Goal: Task Accomplishment & Management: Complete application form

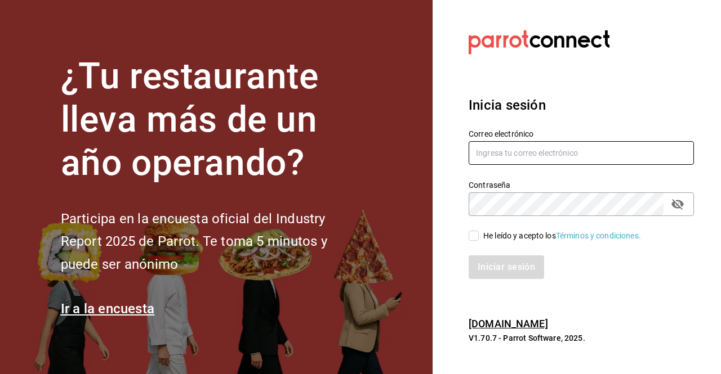
type input "[PERSON_NAME][EMAIL_ADDRESS][PERSON_NAME][DOMAIN_NAME]"
click at [470, 239] on input "He leído y acepto los Términos y condiciones." at bounding box center [473, 236] width 10 height 10
checkbox input "true"
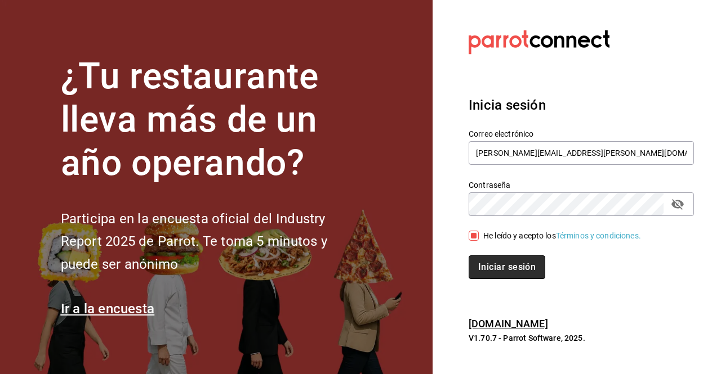
click at [516, 276] on button "Iniciar sesión" at bounding box center [506, 268] width 77 height 24
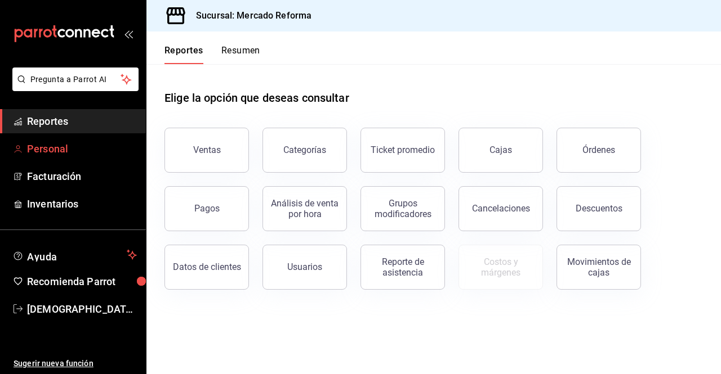
click at [60, 151] on span "Personal" at bounding box center [82, 148] width 110 height 15
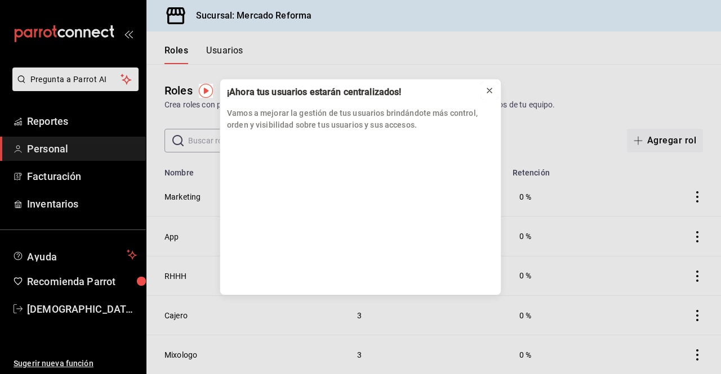
click at [488, 92] on icon at bounding box center [489, 90] width 5 height 5
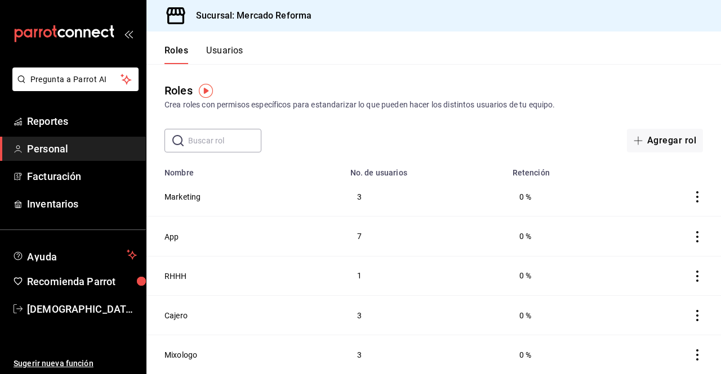
click at [227, 48] on button "Usuarios" at bounding box center [224, 54] width 37 height 19
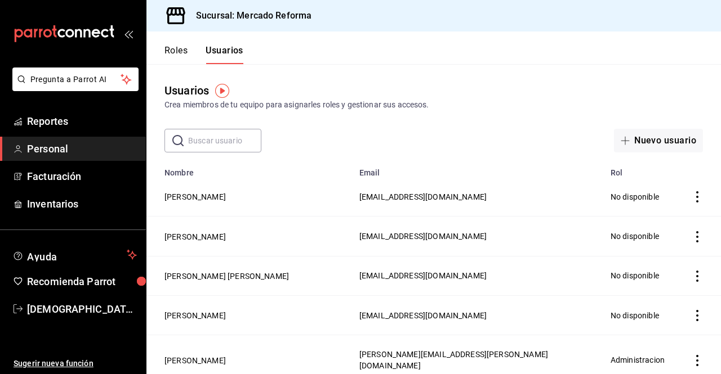
click at [691, 200] on icon "actions" at bounding box center [696, 196] width 11 height 11
click at [419, 143] on div at bounding box center [360, 187] width 721 height 374
click at [646, 130] on button "Nuevo usuario" at bounding box center [658, 141] width 89 height 24
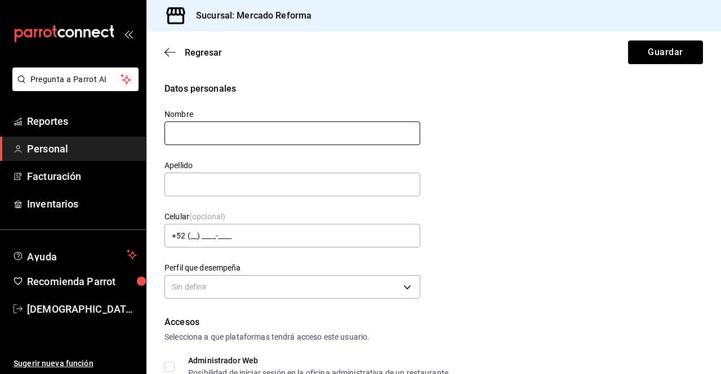
click at [268, 136] on input "text" at bounding box center [292, 134] width 256 height 24
type input "[PERSON_NAME]"
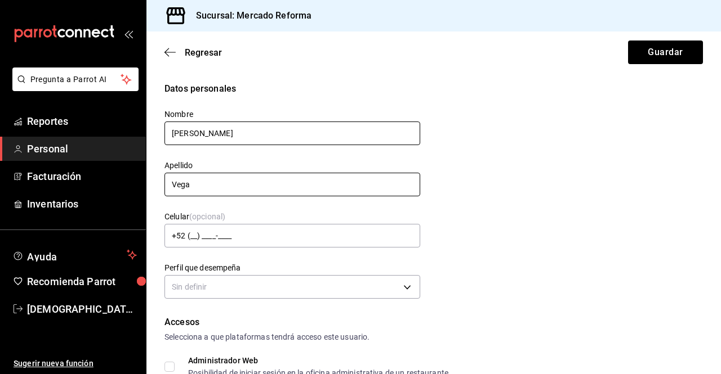
type input "Vega"
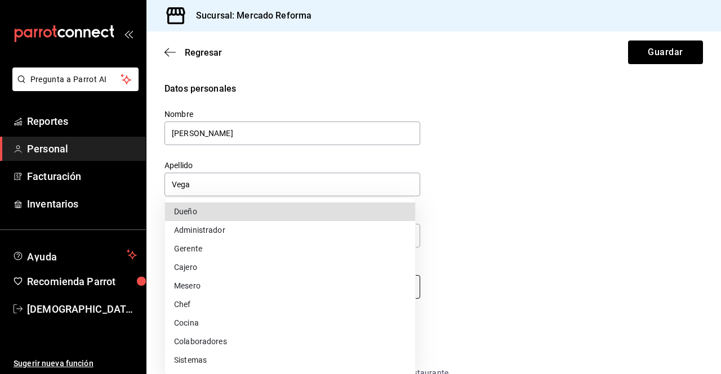
click at [408, 291] on body "Pregunta a Parrot AI Reportes Personal Facturación Inventarios Ayuda Recomienda…" at bounding box center [360, 187] width 721 height 374
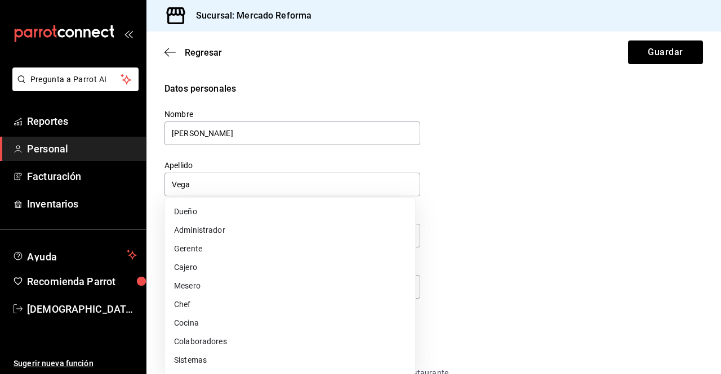
click at [209, 284] on li "Mesero" at bounding box center [290, 286] width 250 height 19
type input "WAITER"
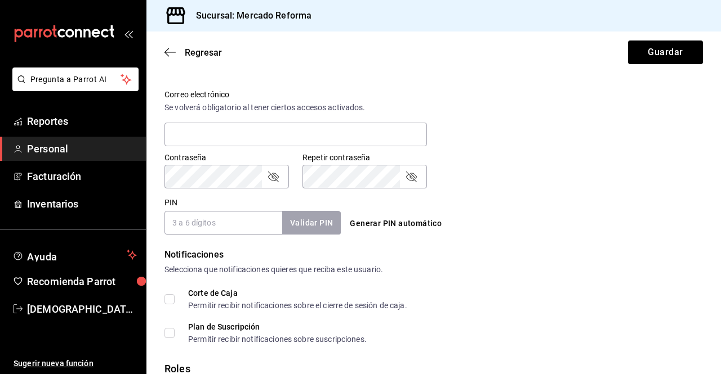
scroll to position [408, 0]
click at [231, 224] on input "PIN" at bounding box center [223, 223] width 118 height 24
type input "1"
click at [545, 228] on div "PIN 1234 Validar PIN ​ Generar PIN automático" at bounding box center [431, 214] width 543 height 42
click at [312, 218] on button "Validar PIN" at bounding box center [311, 223] width 60 height 24
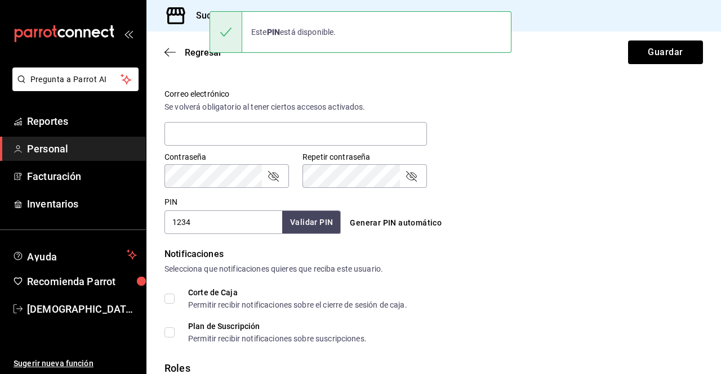
click at [470, 215] on div "Generar PIN automático" at bounding box center [433, 223] width 176 height 21
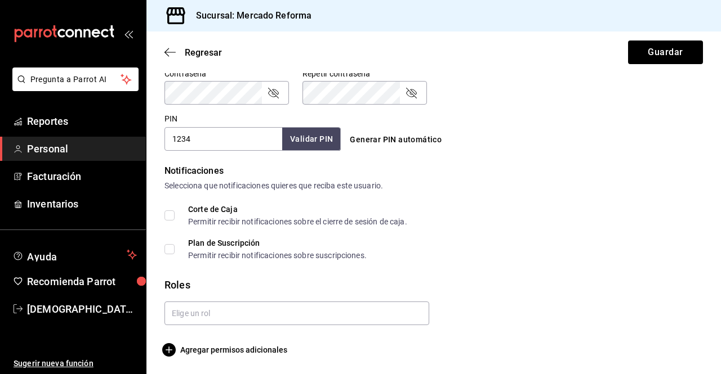
click at [200, 139] on input "1234" at bounding box center [223, 139] width 118 height 24
click at [398, 142] on button "Generar PIN automático" at bounding box center [395, 140] width 101 height 21
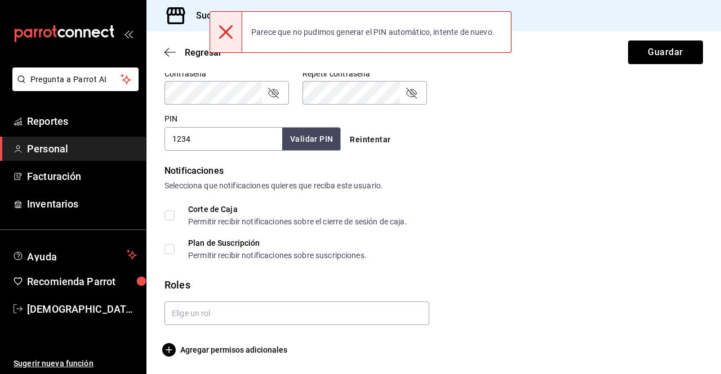
click at [211, 144] on input "1234" at bounding box center [223, 139] width 118 height 24
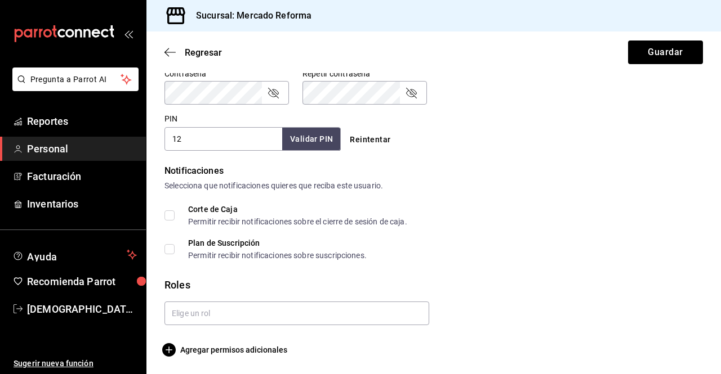
type input "1"
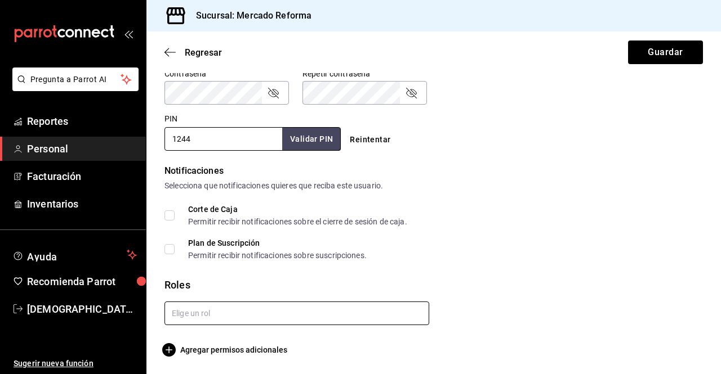
type input "1244"
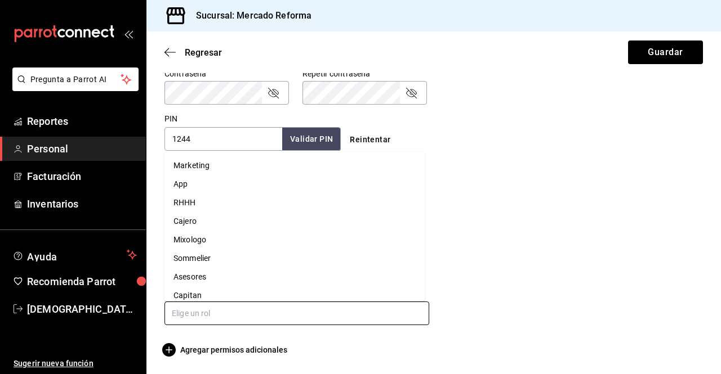
click at [231, 316] on input "text" at bounding box center [296, 314] width 265 height 24
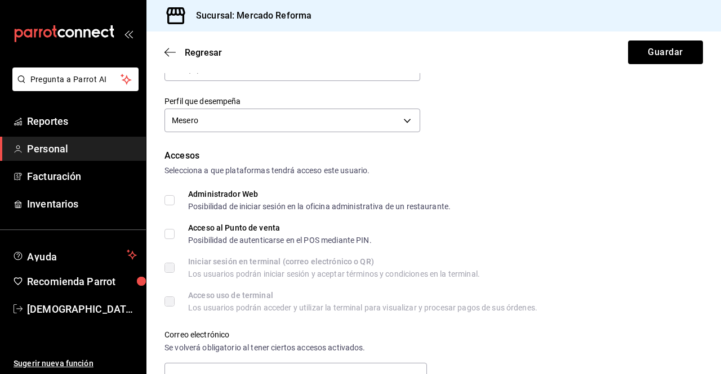
scroll to position [0, 0]
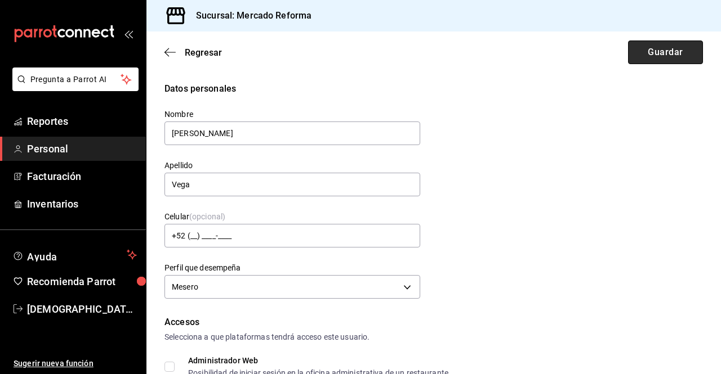
click at [662, 53] on button "Guardar" at bounding box center [665, 53] width 75 height 24
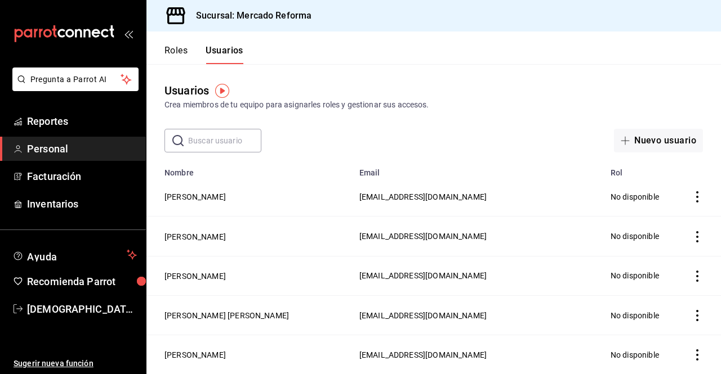
click at [489, 96] on div "Usuarios Crea miembros de tu equipo para asignarles roles y gestionar sus acces…" at bounding box center [433, 96] width 574 height 29
drag, startPoint x: 429, startPoint y: 109, endPoint x: 293, endPoint y: 120, distance: 135.6
click at [293, 120] on div "Usuarios Crea miembros de tu equipo para asignarles roles y gestionar sus acces…" at bounding box center [433, 108] width 574 height 88
click at [285, 109] on div "Crea miembros de tu equipo para asignarles roles y gestionar sus accesos." at bounding box center [433, 105] width 538 height 12
click at [432, 106] on div "Crea miembros de tu equipo para asignarles roles y gestionar sus accesos." at bounding box center [433, 105] width 538 height 12
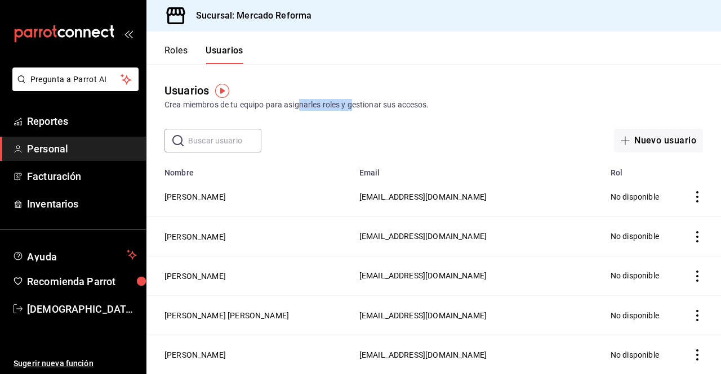
drag, startPoint x: 302, startPoint y: 106, endPoint x: 354, endPoint y: 106, distance: 52.4
click at [354, 106] on div "Crea miembros de tu equipo para asignarles roles y gestionar sus accesos." at bounding box center [433, 105] width 538 height 12
click at [696, 201] on icon "actions" at bounding box center [697, 196] width 2 height 11
click at [538, 188] on div at bounding box center [360, 187] width 721 height 374
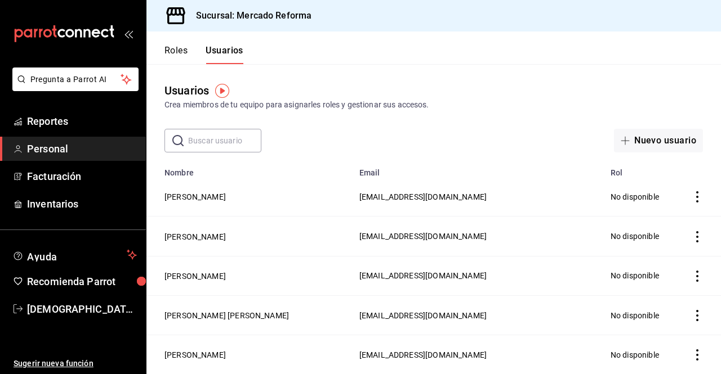
click at [465, 200] on span "[EMAIL_ADDRESS][DOMAIN_NAME]" at bounding box center [422, 197] width 127 height 9
drag, startPoint x: 181, startPoint y: 191, endPoint x: 191, endPoint y: 199, distance: 12.8
click at [191, 199] on td "[PERSON_NAME]" at bounding box center [249, 196] width 206 height 39
click at [191, 199] on button "[PERSON_NAME]" at bounding box center [194, 196] width 61 height 11
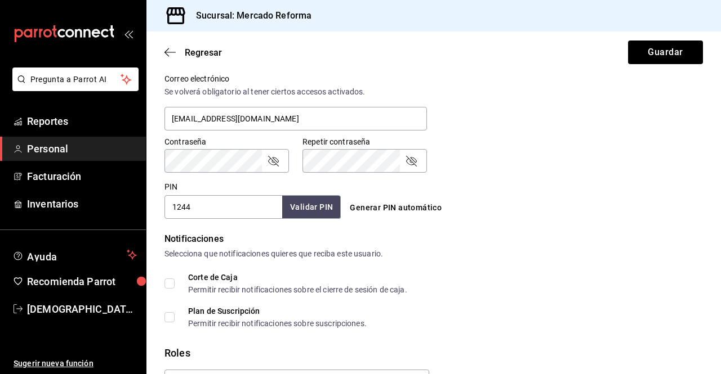
scroll to position [423, 0]
click at [306, 204] on button "Validar PIN" at bounding box center [311, 207] width 60 height 24
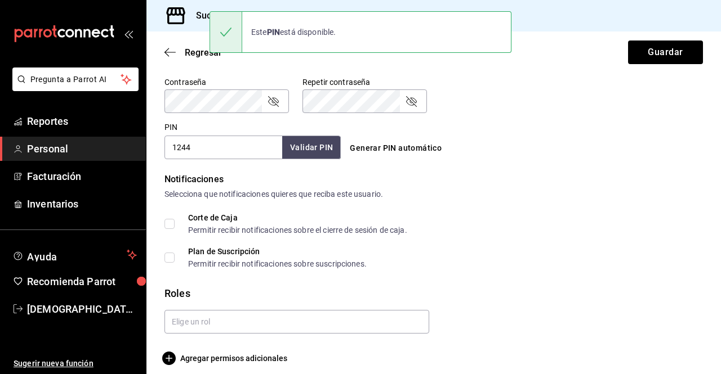
scroll to position [491, 0]
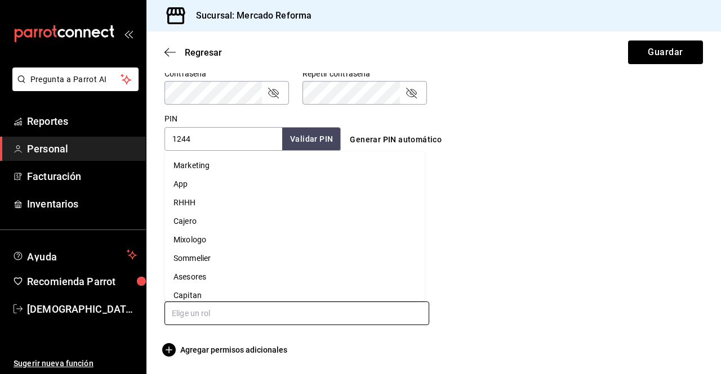
click at [224, 313] on input "text" at bounding box center [296, 314] width 265 height 24
click at [202, 282] on li "Asesores" at bounding box center [294, 277] width 260 height 19
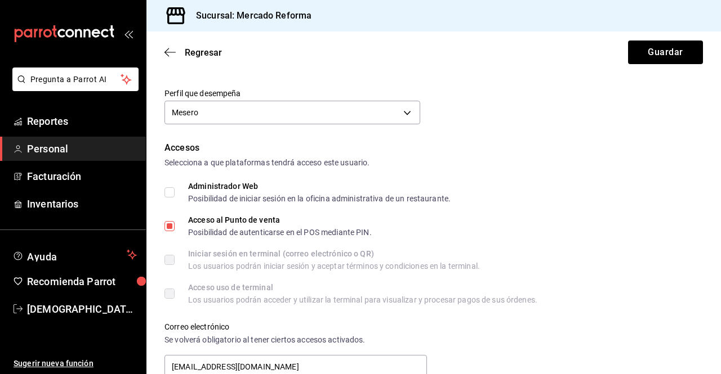
scroll to position [163, 0]
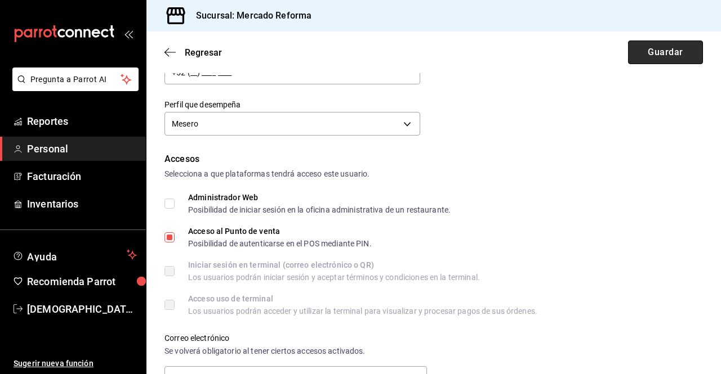
click at [655, 59] on button "Guardar" at bounding box center [665, 53] width 75 height 24
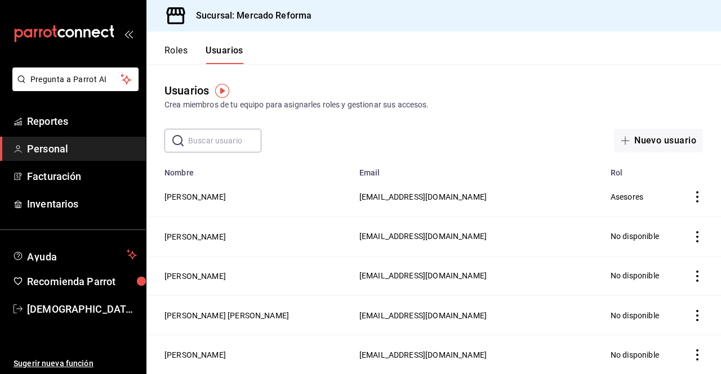
click at [672, 136] on button "Nuevo usuario" at bounding box center [658, 141] width 89 height 24
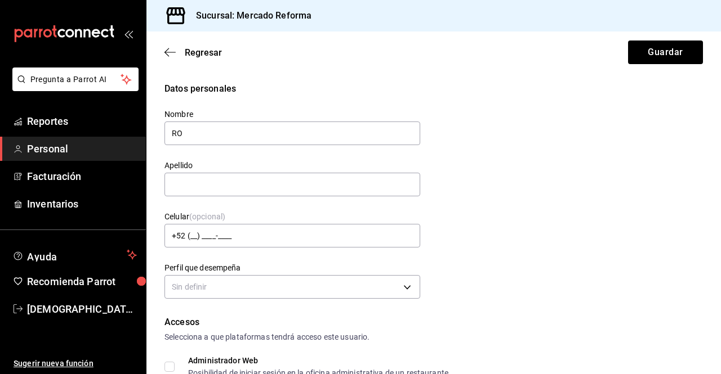
type input "R"
type input "r"
type input "Rosy"
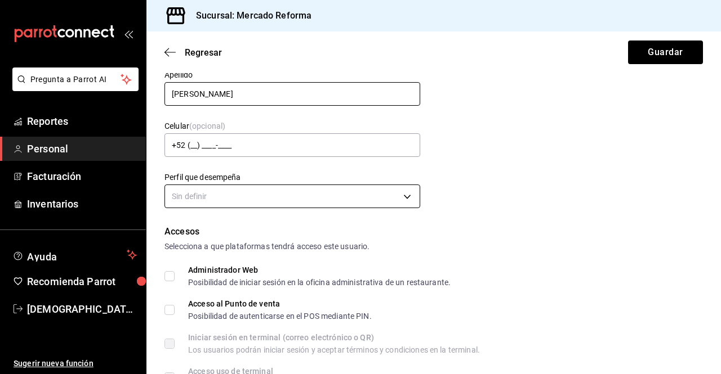
scroll to position [91, 0]
type input "[PERSON_NAME]"
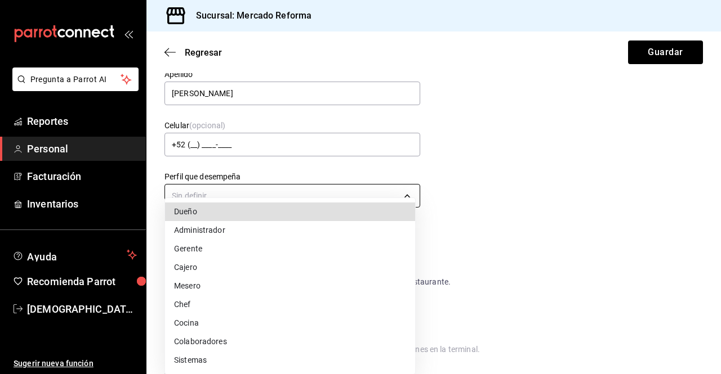
click at [385, 193] on body "Pregunta a Parrot AI Reportes Personal Facturación Inventarios Ayuda Recomienda…" at bounding box center [360, 187] width 721 height 374
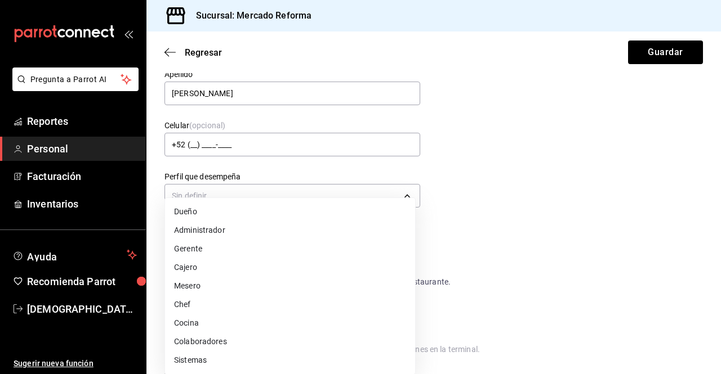
click at [197, 273] on li "Cajero" at bounding box center [290, 267] width 250 height 19
type input "CASHIER"
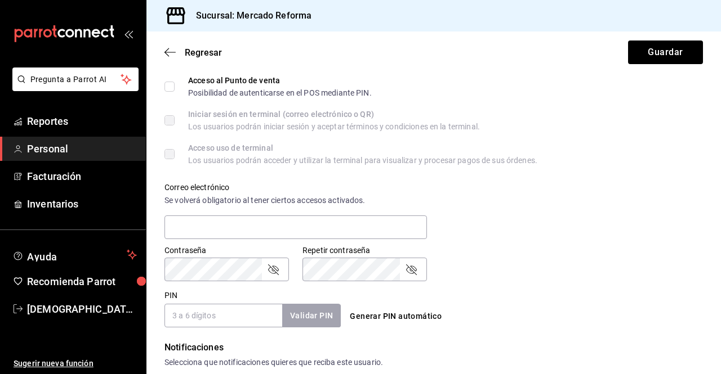
scroll to position [368, 0]
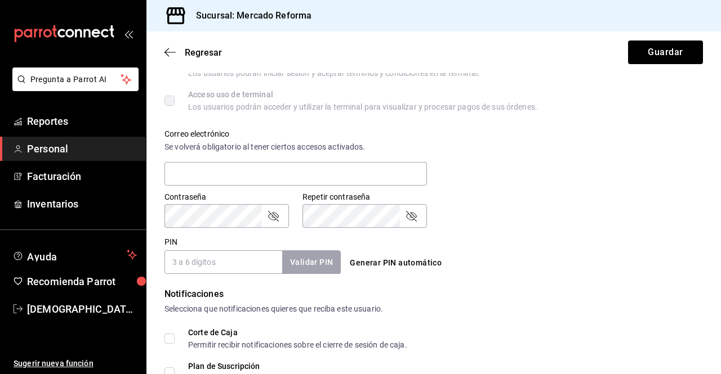
click at [229, 259] on input "PIN" at bounding box center [223, 263] width 118 height 24
drag, startPoint x: 179, startPoint y: 248, endPoint x: 198, endPoint y: 258, distance: 21.7
click at [198, 258] on div "PIN Validar PIN ​" at bounding box center [252, 255] width 176 height 37
click at [198, 258] on input "PIN" at bounding box center [223, 263] width 118 height 24
click at [210, 259] on input "PIN" at bounding box center [223, 263] width 118 height 24
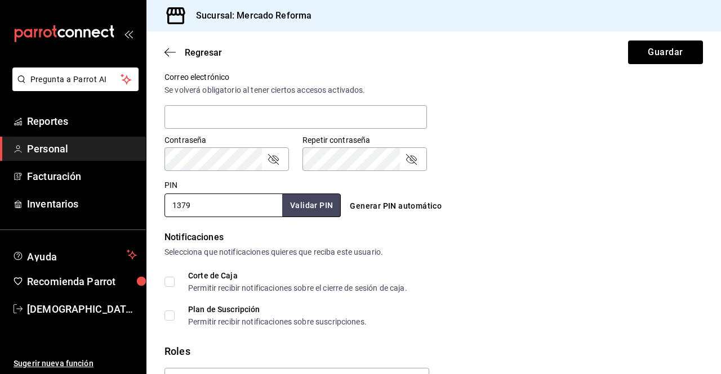
scroll to position [491, 0]
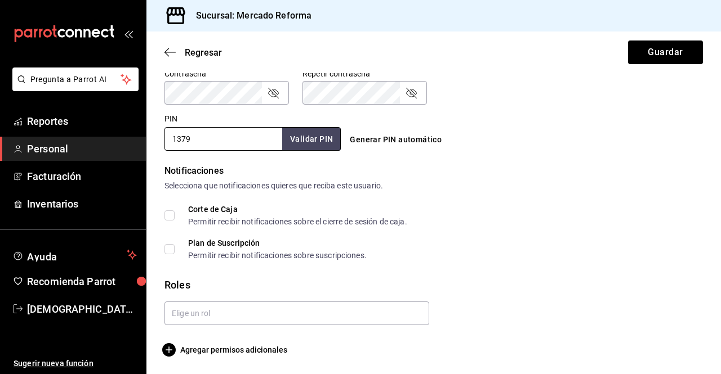
type input "1379"
click at [238, 299] on div at bounding box center [292, 309] width 274 height 33
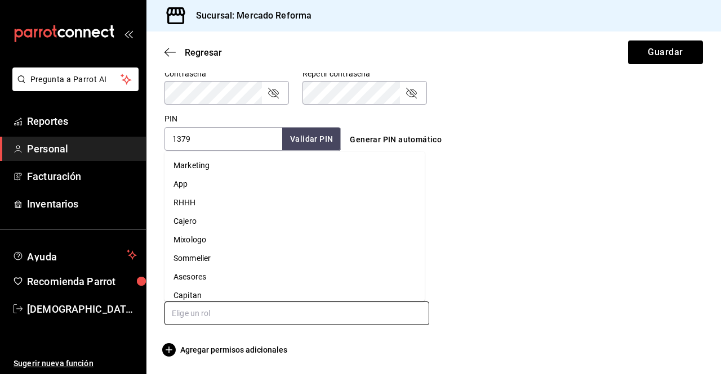
click at [213, 314] on input "text" at bounding box center [296, 314] width 265 height 24
click at [198, 225] on li "Cajero" at bounding box center [294, 221] width 260 height 19
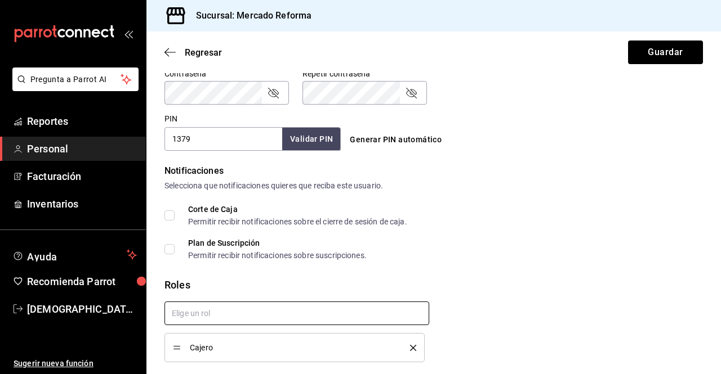
checkbox input "true"
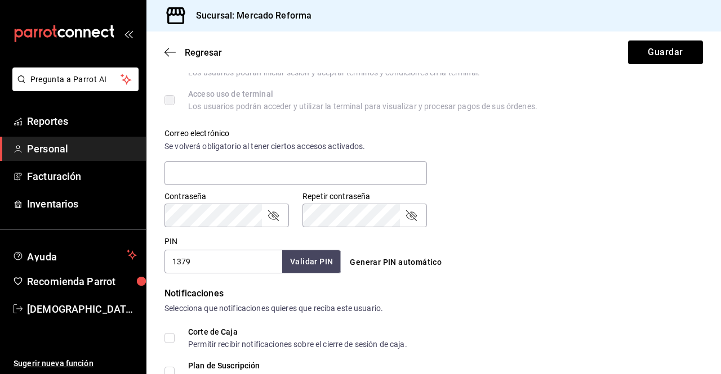
scroll to position [528, 0]
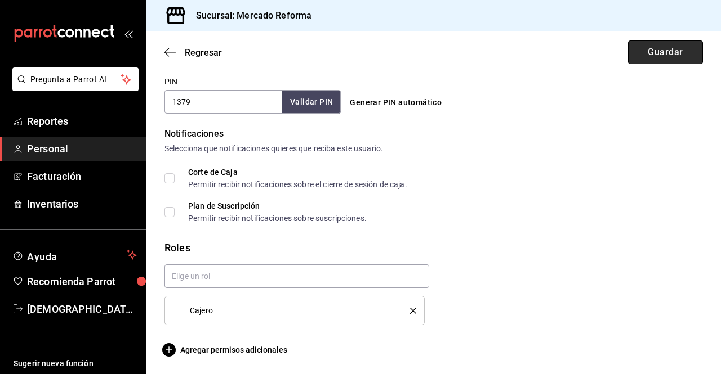
click at [651, 50] on button "Guardar" at bounding box center [665, 53] width 75 height 24
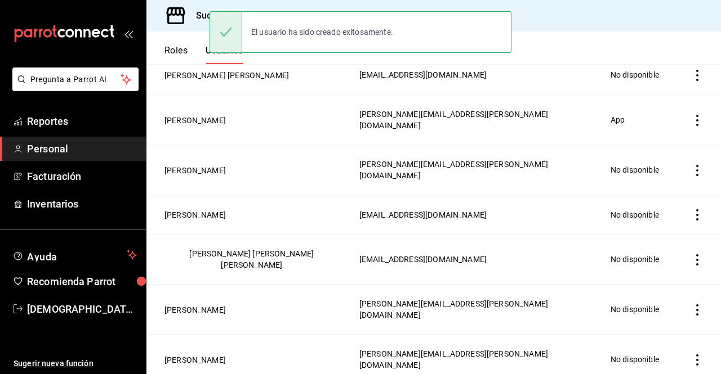
scroll to position [568, 0]
